Goal: Navigation & Orientation: Find specific page/section

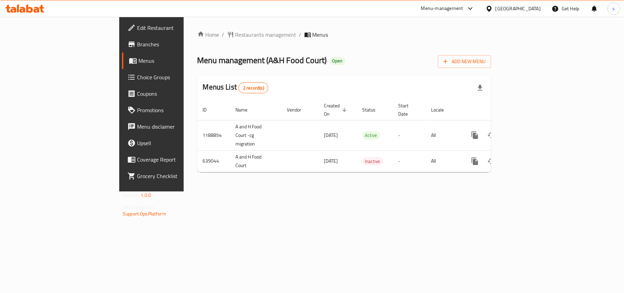
click at [537, 9] on div "[GEOGRAPHIC_DATA]" at bounding box center [517, 9] width 45 height 8
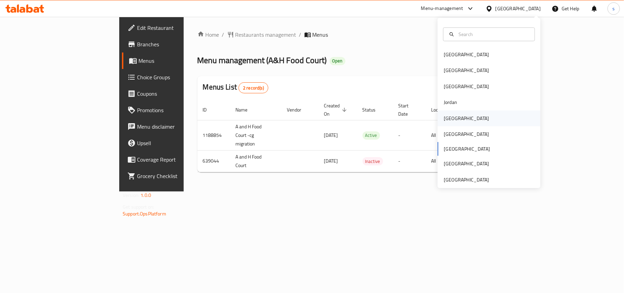
click at [447, 116] on div "[GEOGRAPHIC_DATA]" at bounding box center [466, 118] width 45 height 8
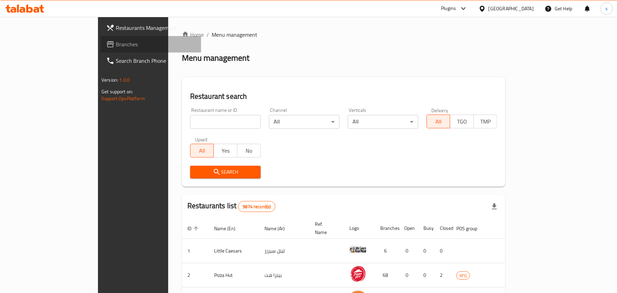
click at [116, 43] on span "Branches" at bounding box center [156, 44] width 80 height 8
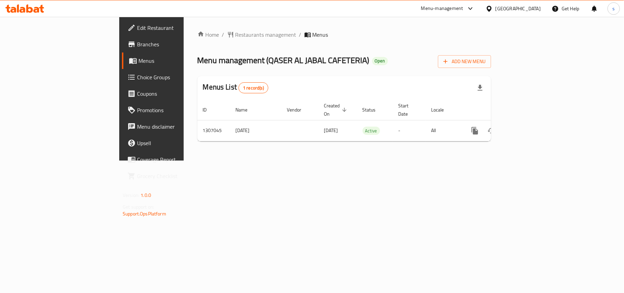
click at [527, 8] on div "[GEOGRAPHIC_DATA]" at bounding box center [517, 9] width 45 height 8
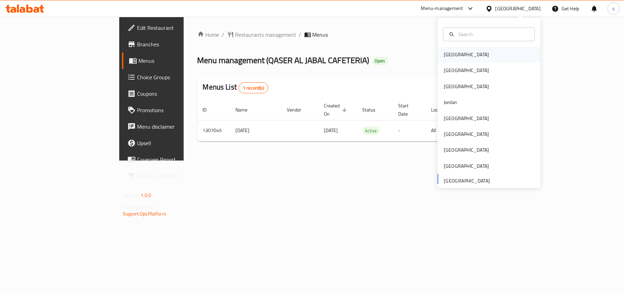
click at [454, 49] on div "[GEOGRAPHIC_DATA]" at bounding box center [466, 55] width 56 height 16
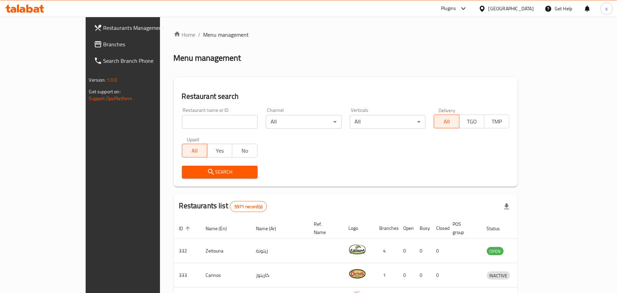
click at [529, 8] on div "[GEOGRAPHIC_DATA]" at bounding box center [510, 9] width 45 height 8
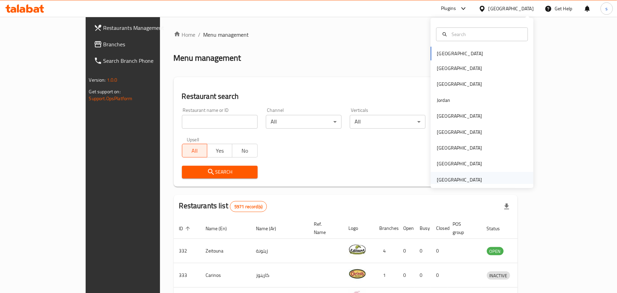
click at [458, 178] on div "[GEOGRAPHIC_DATA]" at bounding box center [459, 180] width 45 height 8
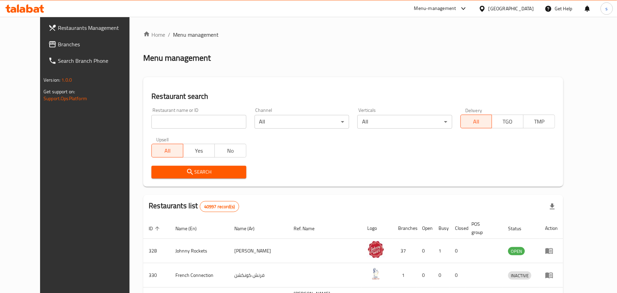
click at [58, 44] on span "Branches" at bounding box center [98, 44] width 80 height 8
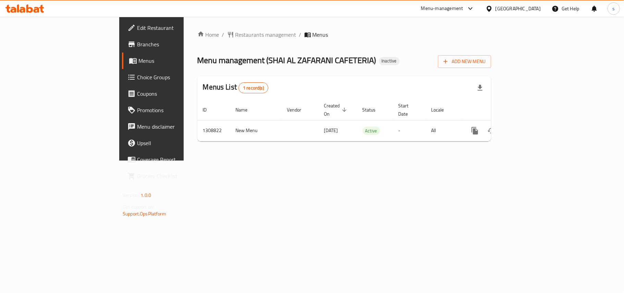
click at [512, 10] on div "[GEOGRAPHIC_DATA]" at bounding box center [517, 9] width 45 height 8
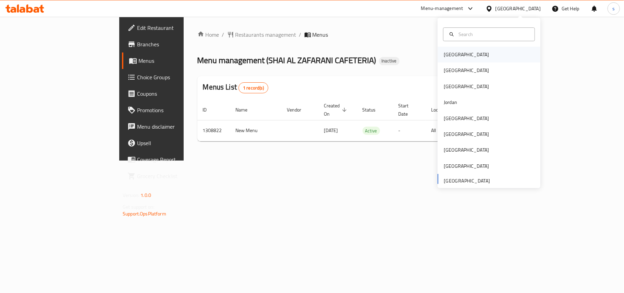
click at [444, 58] on div "[GEOGRAPHIC_DATA]" at bounding box center [466, 55] width 45 height 8
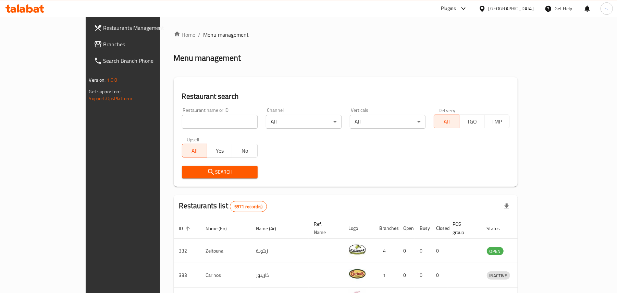
click at [533, 9] on div "[GEOGRAPHIC_DATA]" at bounding box center [510, 9] width 45 height 8
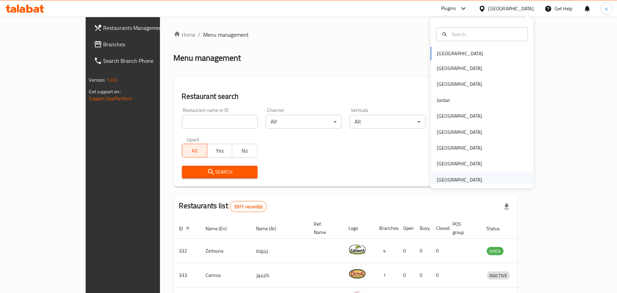
click at [452, 176] on div "[GEOGRAPHIC_DATA]" at bounding box center [459, 180] width 45 height 8
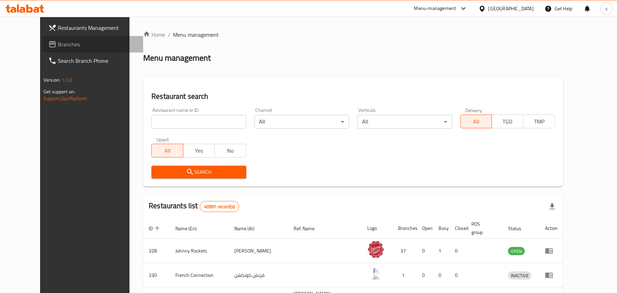
click at [58, 44] on span "Branches" at bounding box center [98, 44] width 80 height 8
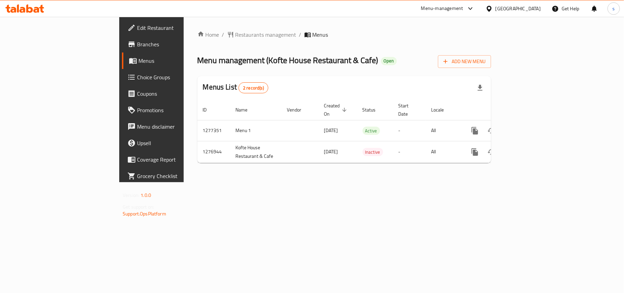
click at [516, 13] on div "[GEOGRAPHIC_DATA]" at bounding box center [513, 8] width 66 height 16
click at [518, 11] on div "[GEOGRAPHIC_DATA]" at bounding box center [517, 9] width 45 height 8
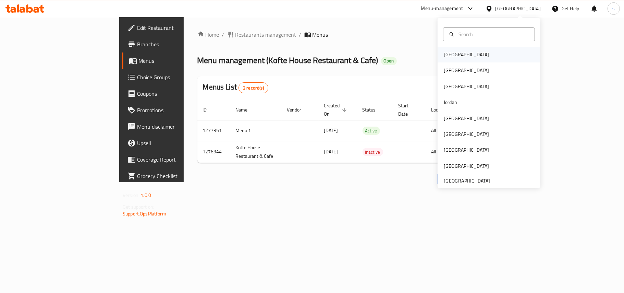
click at [447, 56] on div "[GEOGRAPHIC_DATA]" at bounding box center [466, 55] width 45 height 8
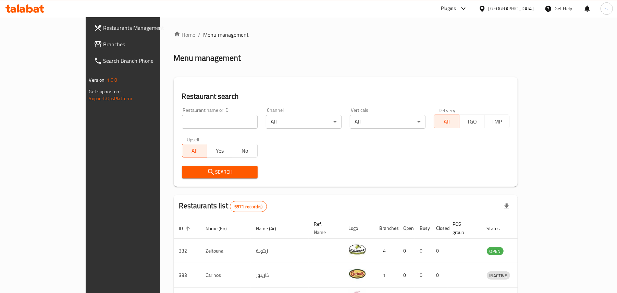
click at [523, 7] on div "[GEOGRAPHIC_DATA]" at bounding box center [510, 9] width 45 height 8
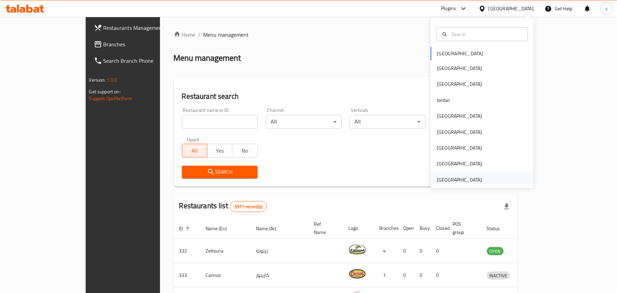
click at [464, 180] on div "[GEOGRAPHIC_DATA]" at bounding box center [459, 180] width 45 height 8
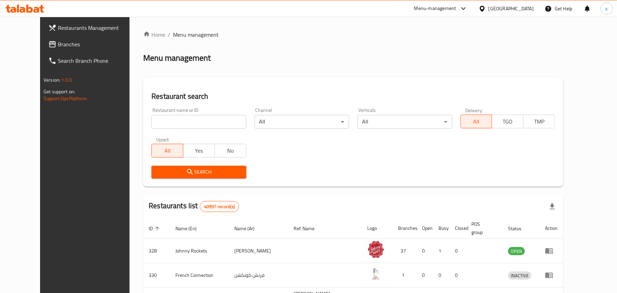
click at [58, 42] on span "Branches" at bounding box center [98, 44] width 80 height 8
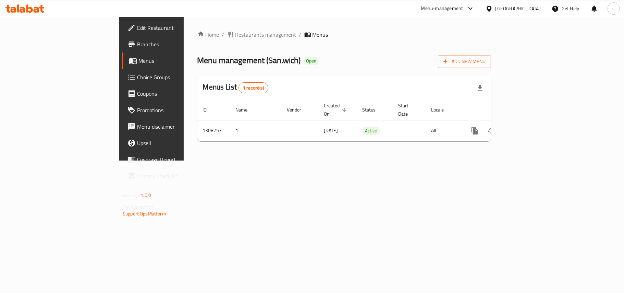
click at [519, 11] on div "[GEOGRAPHIC_DATA]" at bounding box center [517, 9] width 45 height 8
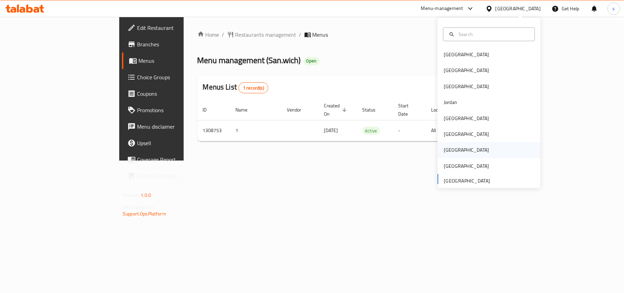
click at [444, 146] on div "[GEOGRAPHIC_DATA]" at bounding box center [466, 150] width 45 height 8
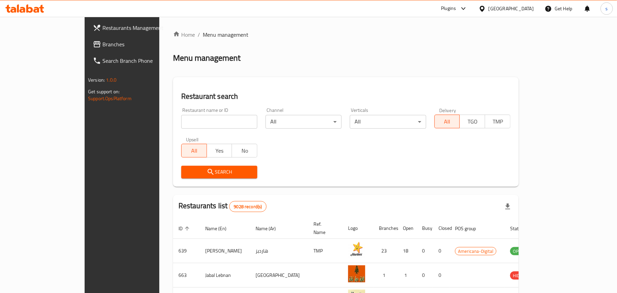
click at [102, 45] on span "Branches" at bounding box center [142, 44] width 80 height 8
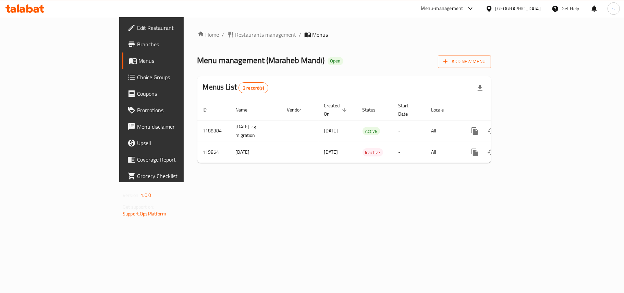
click at [538, 7] on div "[GEOGRAPHIC_DATA]" at bounding box center [517, 9] width 45 height 8
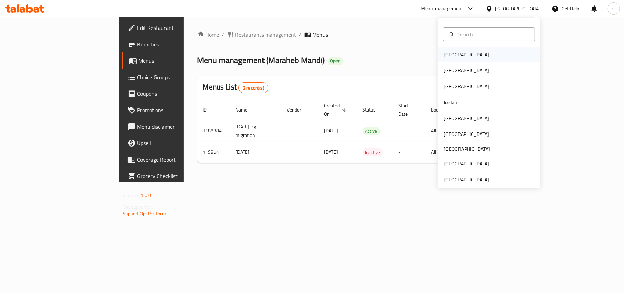
click at [444, 55] on div "[GEOGRAPHIC_DATA]" at bounding box center [466, 55] width 45 height 8
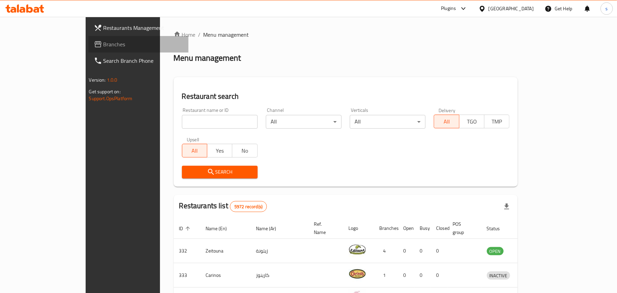
click at [103, 42] on span "Branches" at bounding box center [143, 44] width 80 height 8
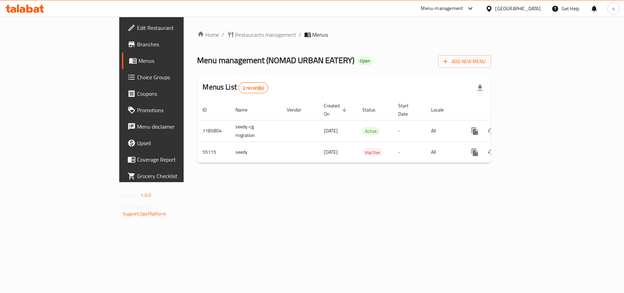
click at [532, 9] on div "[GEOGRAPHIC_DATA]" at bounding box center [517, 9] width 45 height 8
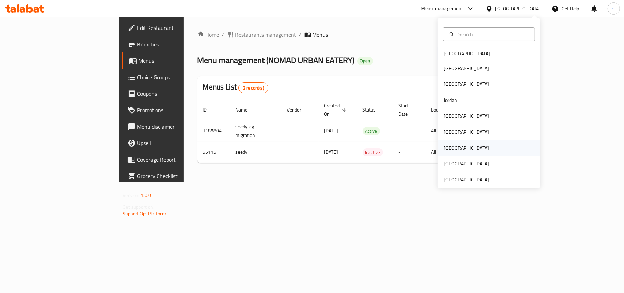
click at [448, 145] on div "[GEOGRAPHIC_DATA]" at bounding box center [466, 148] width 56 height 16
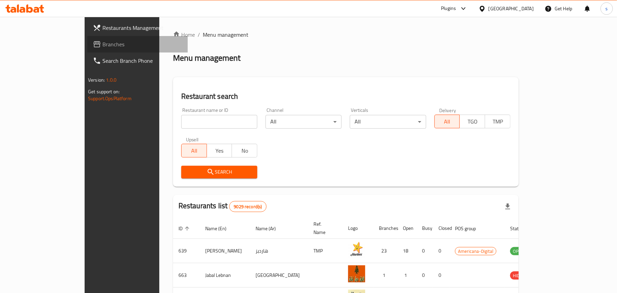
click at [102, 46] on span "Branches" at bounding box center [142, 44] width 80 height 8
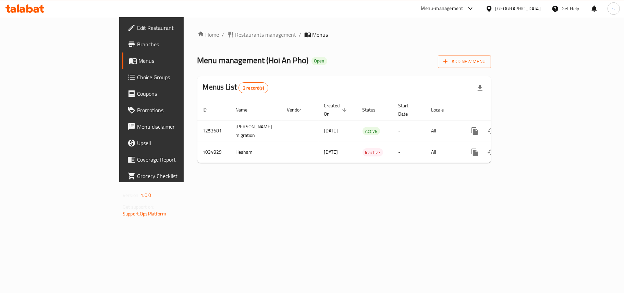
click at [528, 10] on div "[GEOGRAPHIC_DATA]" at bounding box center [517, 9] width 45 height 8
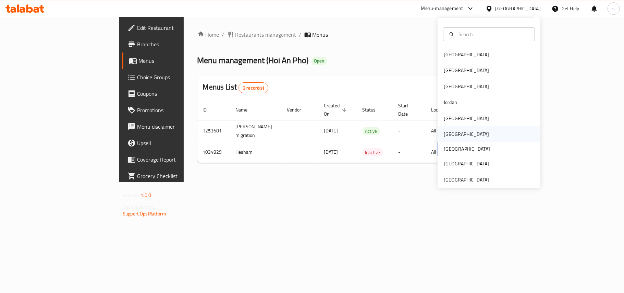
click at [444, 133] on div "[GEOGRAPHIC_DATA]" at bounding box center [466, 134] width 45 height 8
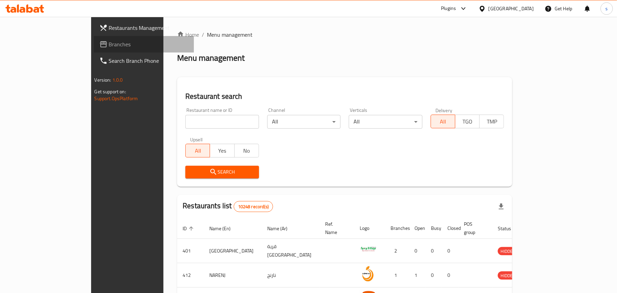
click at [109, 45] on span "Branches" at bounding box center [149, 44] width 80 height 8
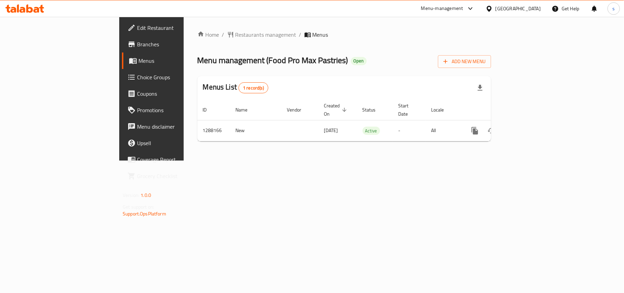
click at [531, 10] on div "[GEOGRAPHIC_DATA]" at bounding box center [517, 9] width 45 height 8
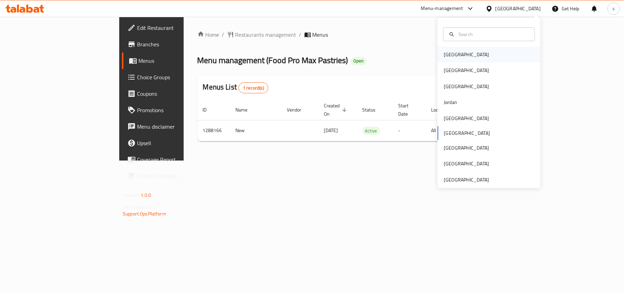
click at [455, 55] on div "[GEOGRAPHIC_DATA]" at bounding box center [466, 55] width 56 height 16
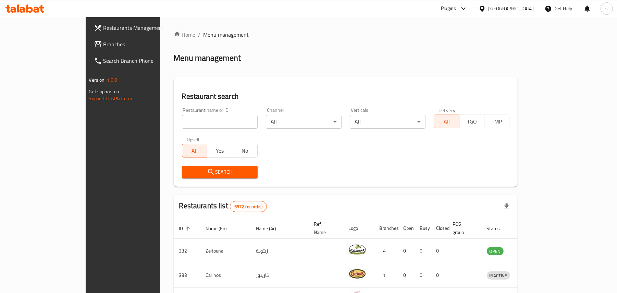
click at [528, 10] on div "[GEOGRAPHIC_DATA]" at bounding box center [510, 9] width 45 height 8
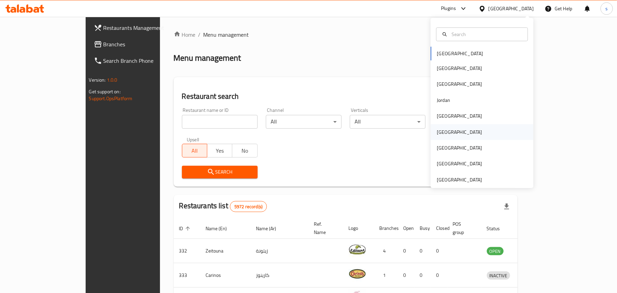
click at [443, 134] on div "[GEOGRAPHIC_DATA]" at bounding box center [459, 132] width 56 height 16
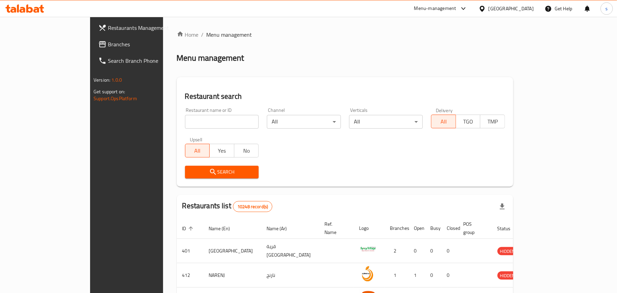
click at [108, 45] on span "Branches" at bounding box center [148, 44] width 80 height 8
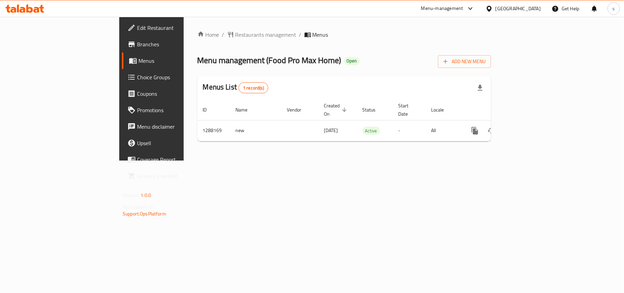
click at [532, 10] on div "[GEOGRAPHIC_DATA]" at bounding box center [517, 9] width 45 height 8
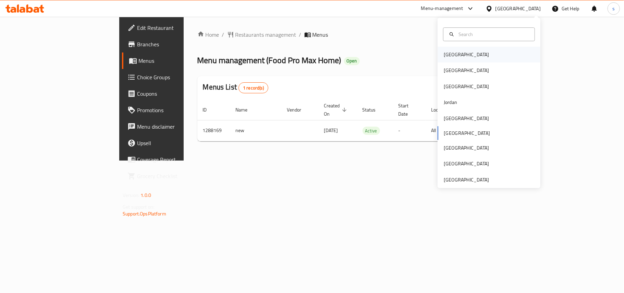
click at [451, 54] on div "[GEOGRAPHIC_DATA]" at bounding box center [466, 55] width 45 height 8
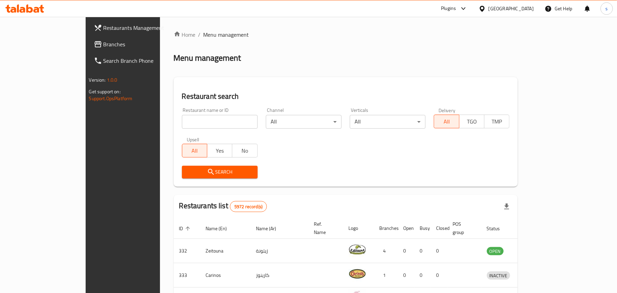
click at [103, 47] on span "Branches" at bounding box center [143, 44] width 80 height 8
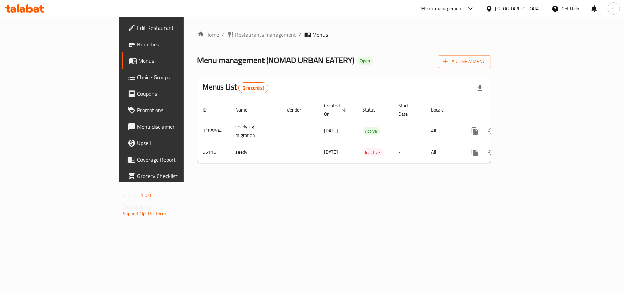
click at [525, 8] on div "[GEOGRAPHIC_DATA]" at bounding box center [517, 9] width 45 height 8
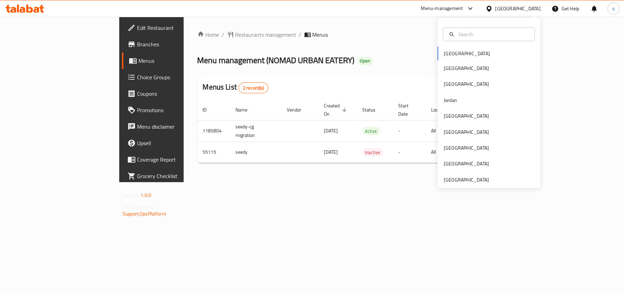
click at [439, 53] on div "Bahrain Egypt Iraq Jordan Kuwait Oman Qatar Saudi Arabia United Arab Emirates" at bounding box center [488, 117] width 103 height 141
click at [444, 69] on div "Egypt" at bounding box center [466, 68] width 45 height 8
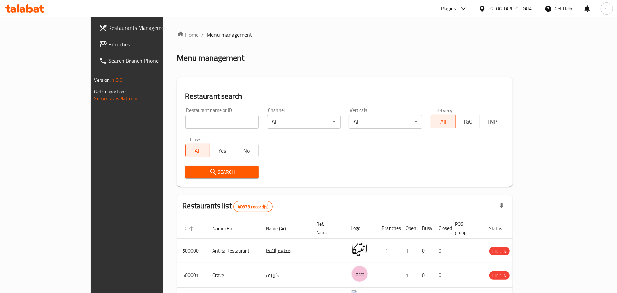
click at [531, 10] on div "Egypt" at bounding box center [510, 9] width 45 height 8
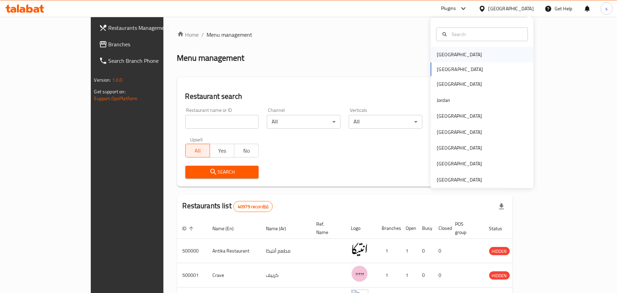
click at [440, 57] on div "[GEOGRAPHIC_DATA]" at bounding box center [459, 55] width 45 height 8
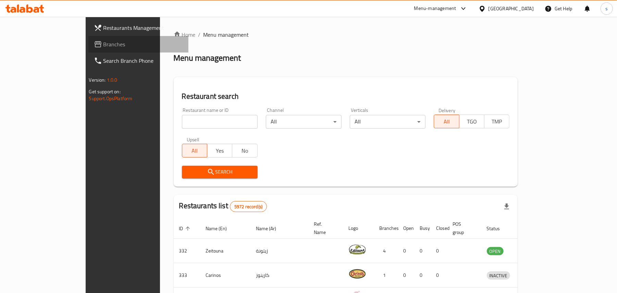
click at [103, 47] on span "Branches" at bounding box center [143, 44] width 80 height 8
